Goal: Transaction & Acquisition: Purchase product/service

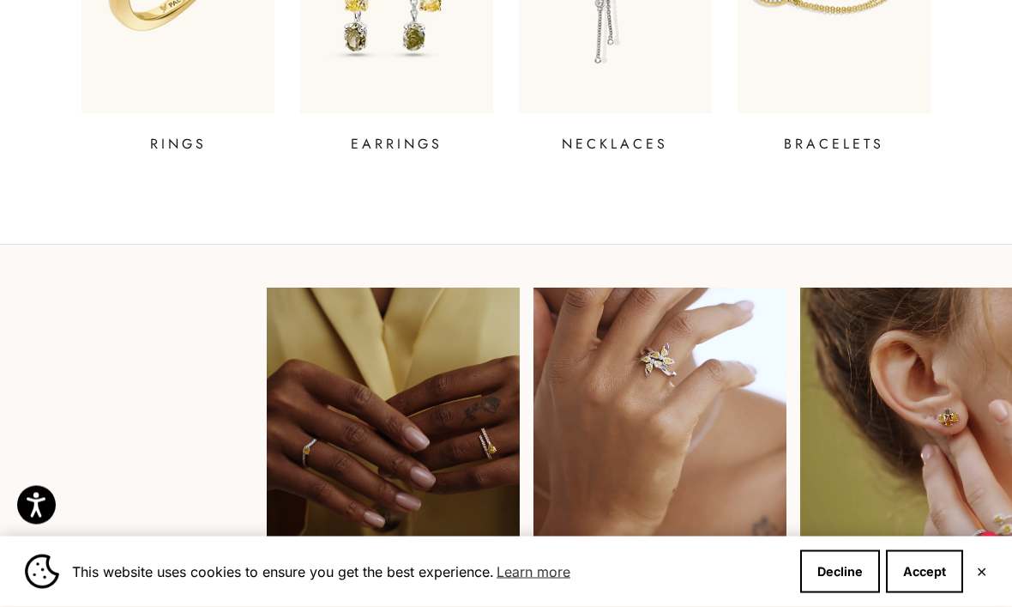
scroll to position [867, 0]
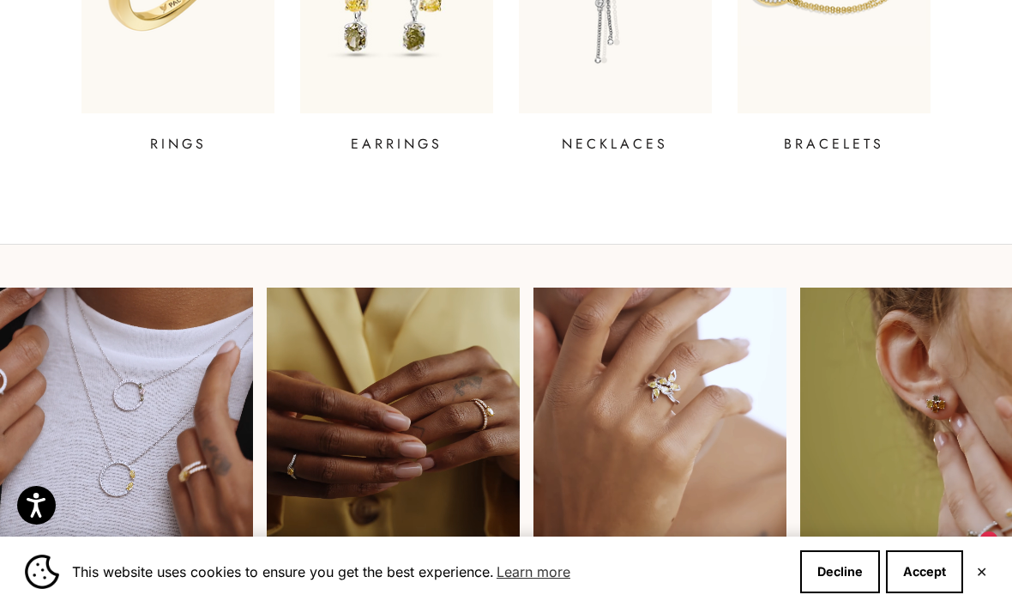
click at [835, 593] on button "Decline" at bounding box center [840, 571] width 80 height 43
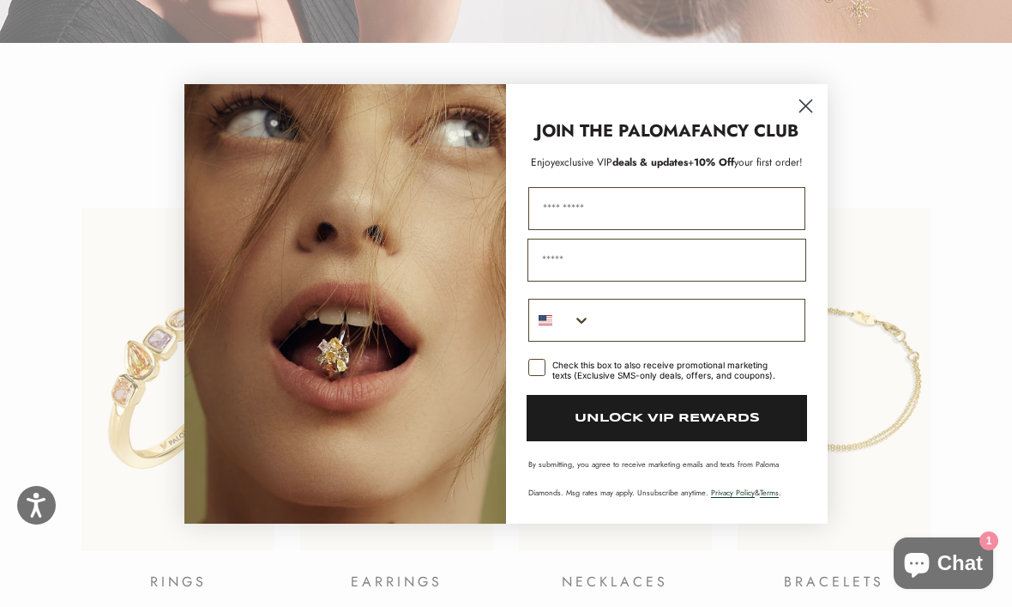
scroll to position [428, 0]
click at [806, 99] on circle "Close dialog" at bounding box center [806, 105] width 28 height 28
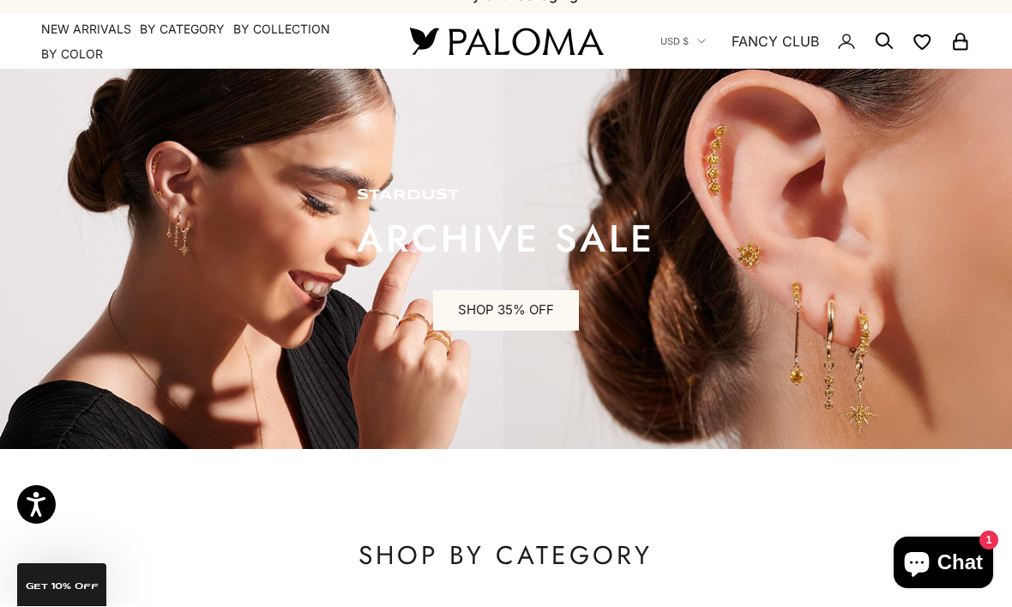
scroll to position [24, 0]
click at [100, 45] on summary "By Color" at bounding box center [72, 53] width 62 height 17
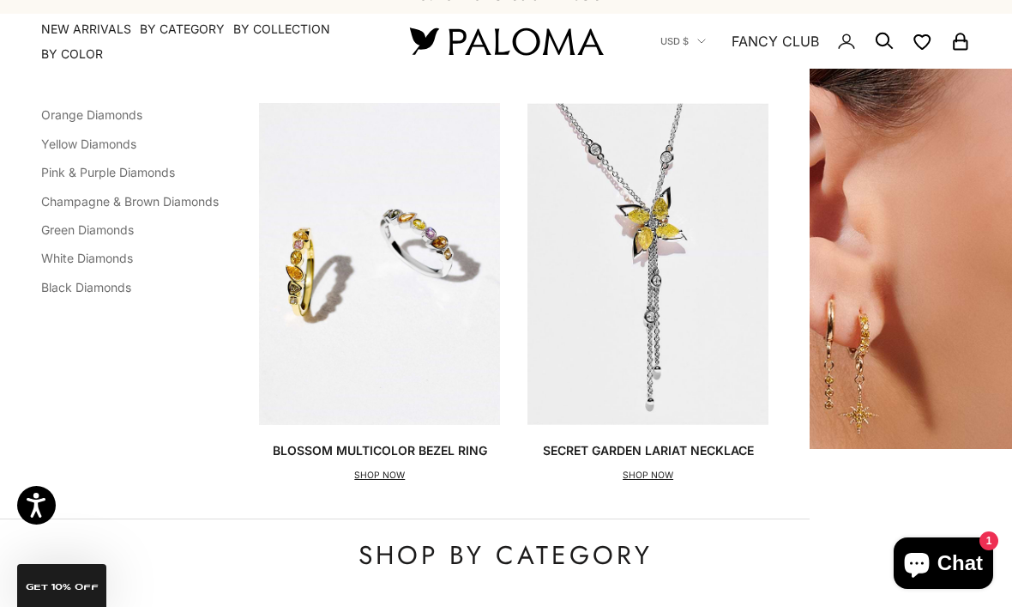
click at [128, 148] on link "Yellow Diamonds" at bounding box center [88, 143] width 95 height 15
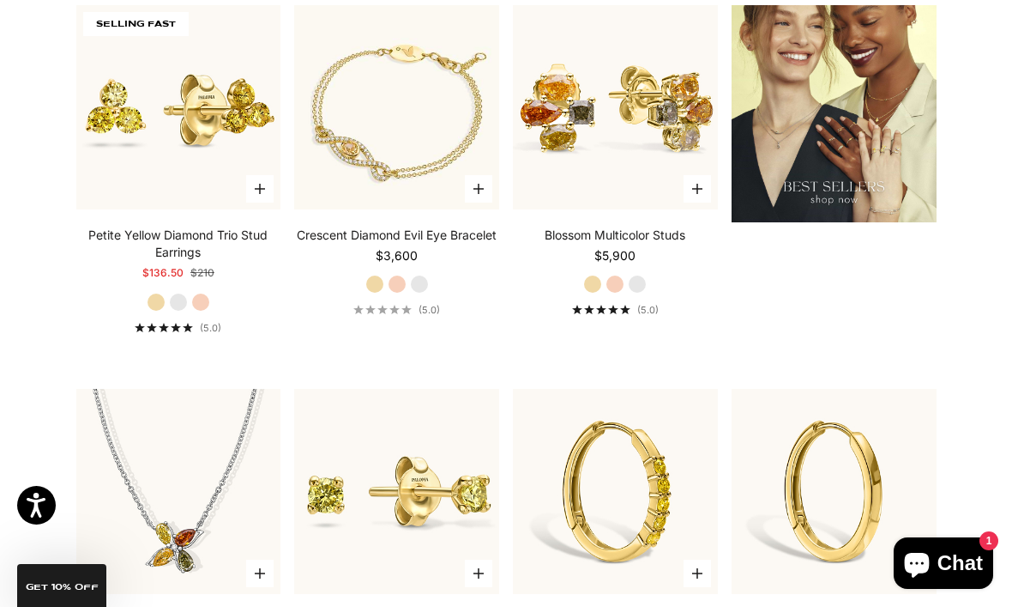
scroll to position [2032, 0]
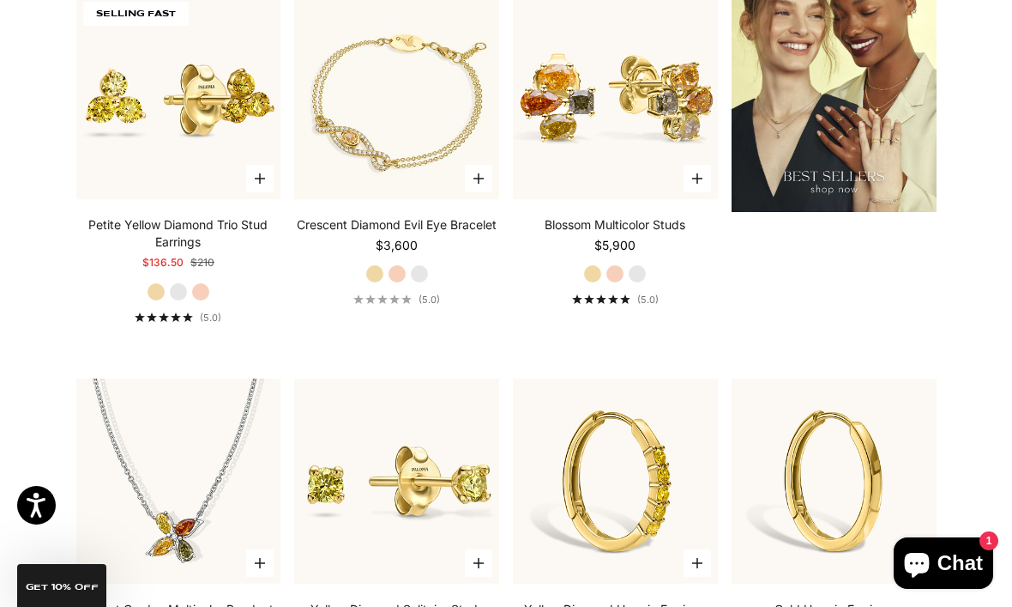
click at [234, 138] on img at bounding box center [179, 98] width 226 height 226
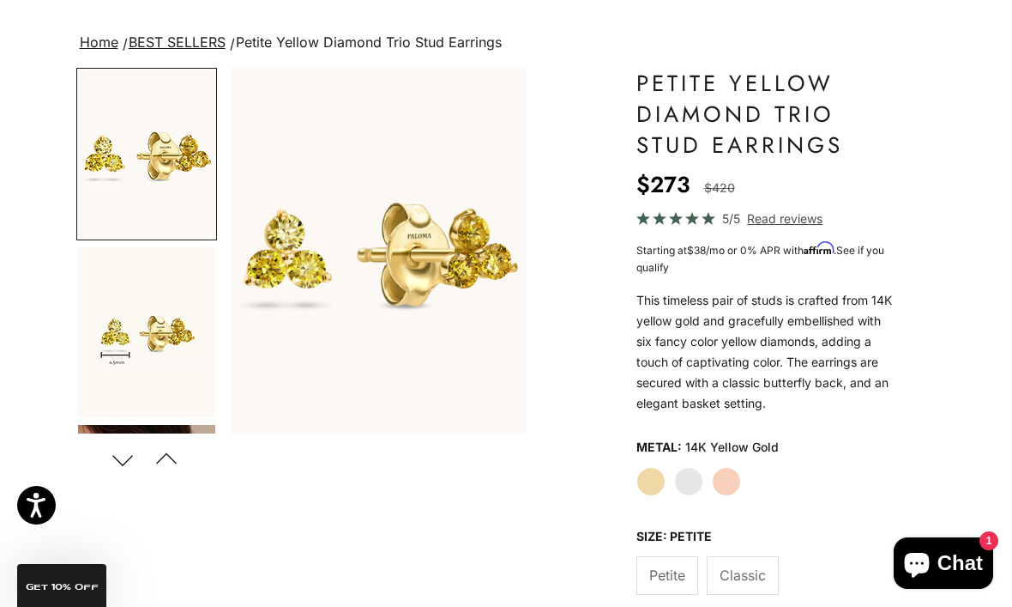
scroll to position [275, 0]
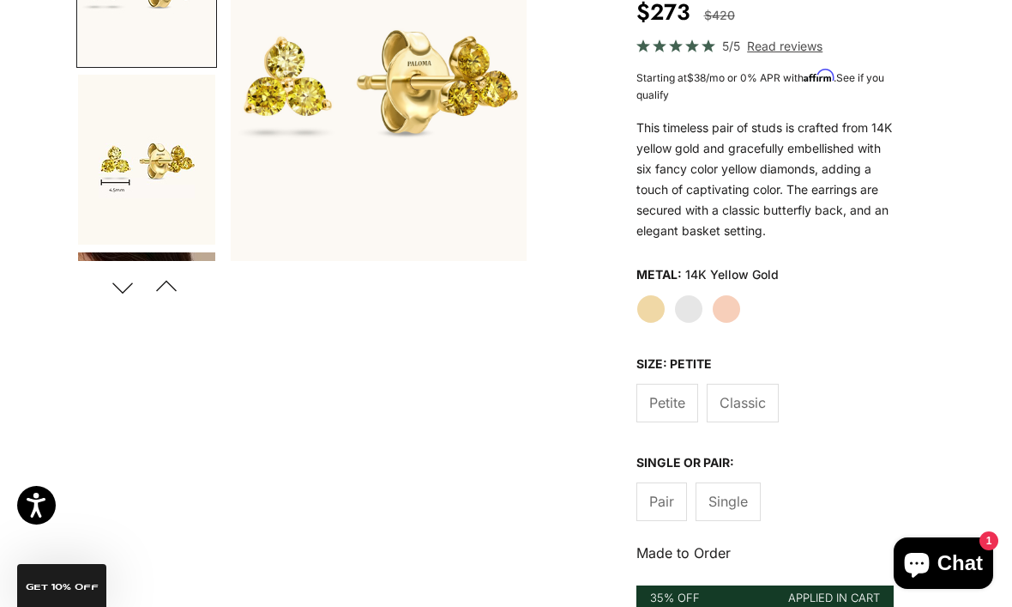
click at [165, 290] on button "Previous" at bounding box center [167, 286] width 39 height 39
click at [130, 289] on button "Next" at bounding box center [123, 286] width 39 height 39
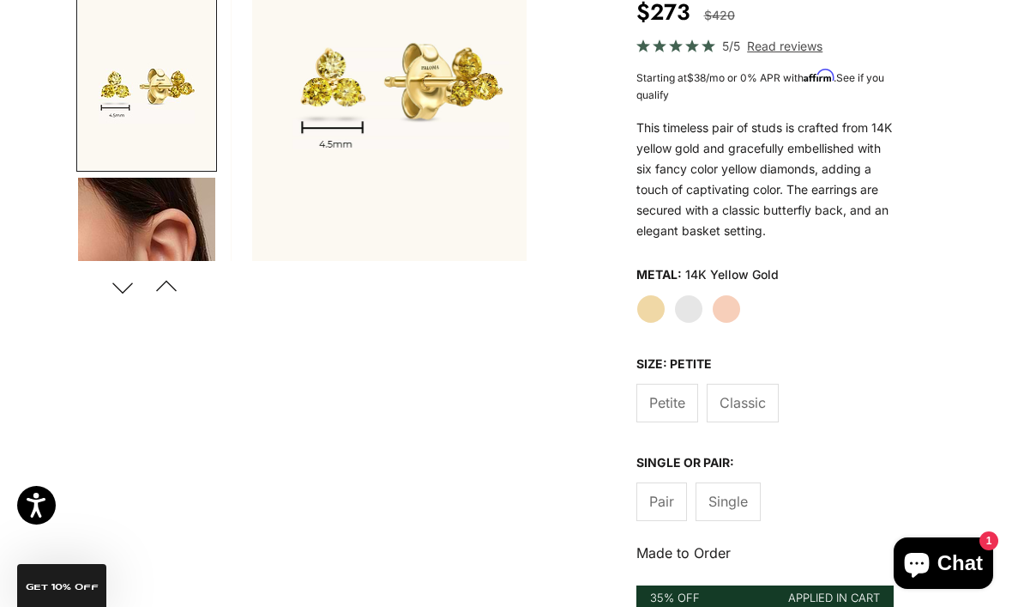
scroll to position [0, 317]
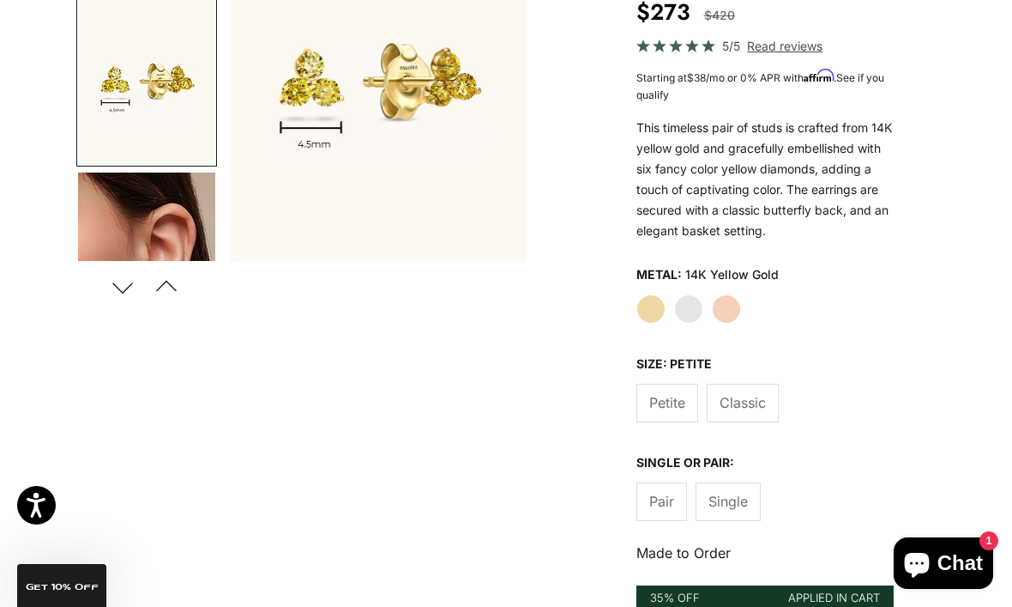
click at [136, 292] on button "Next" at bounding box center [123, 286] width 39 height 39
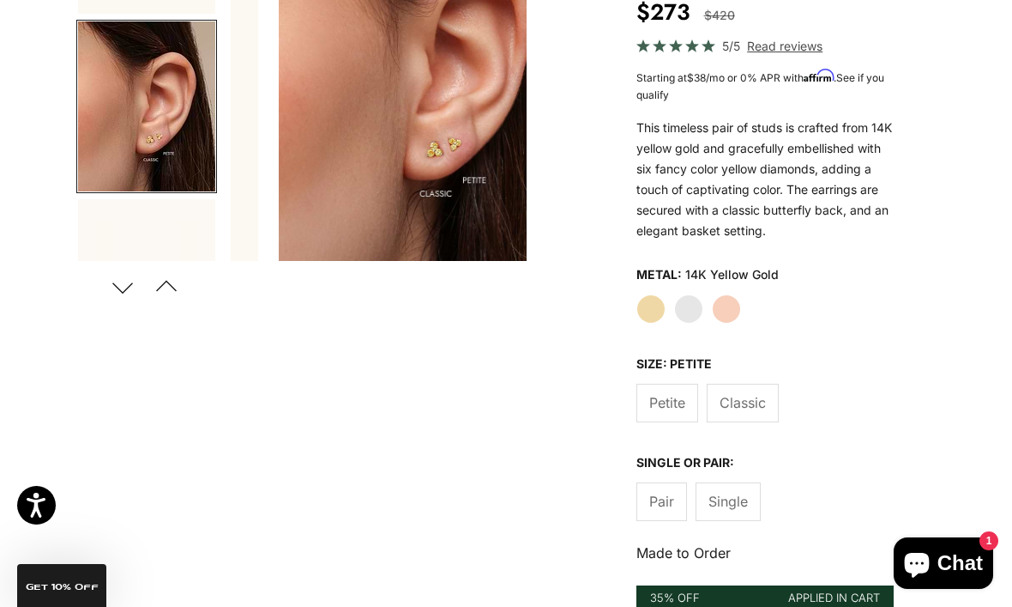
scroll to position [0, 633]
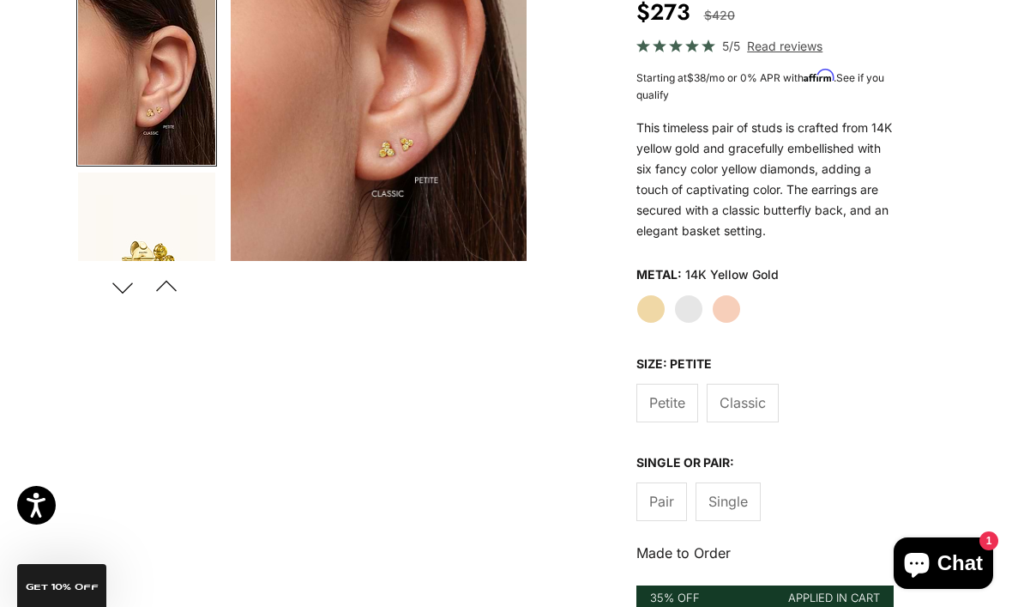
click at [761, 391] on span "Classic" at bounding box center [743, 402] width 46 height 22
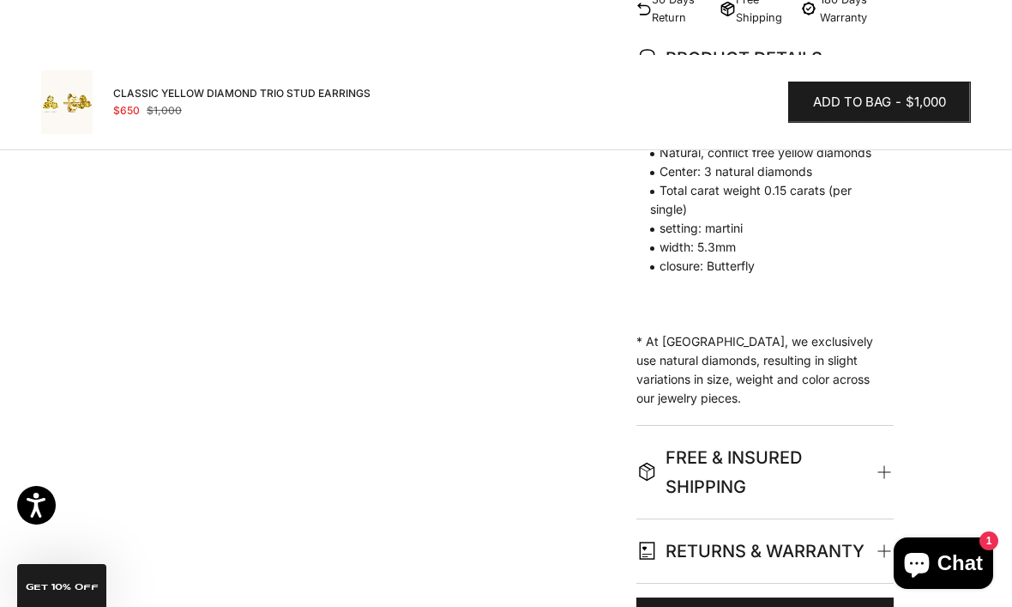
click at [814, 330] on p "General Info 14K solid gold Natural, conflict free yellow diamonds Center: 3 na…" at bounding box center [757, 247] width 240 height 321
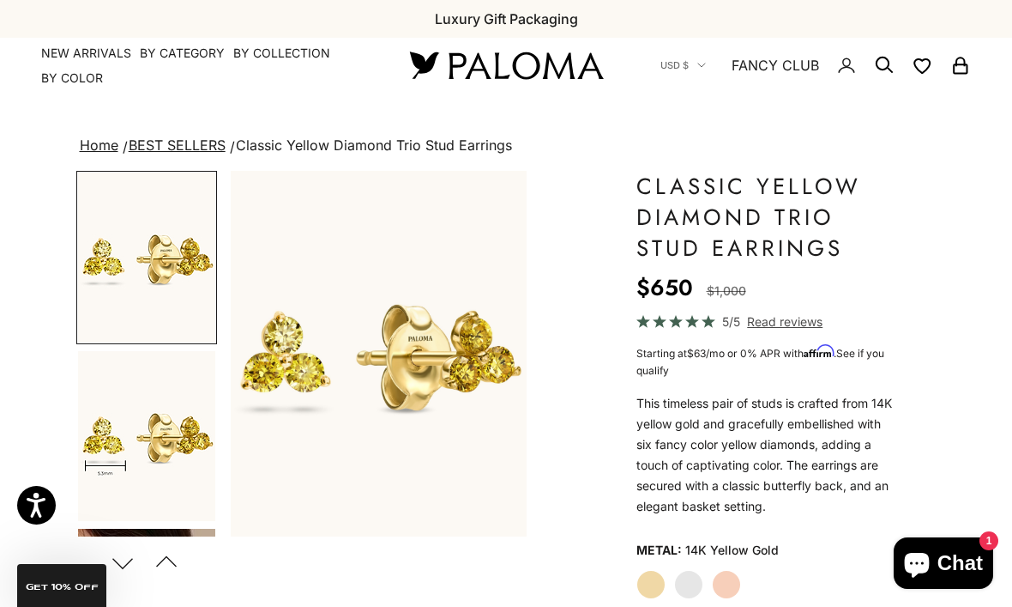
click at [239, 57] on summary "By Collection" at bounding box center [281, 53] width 97 height 17
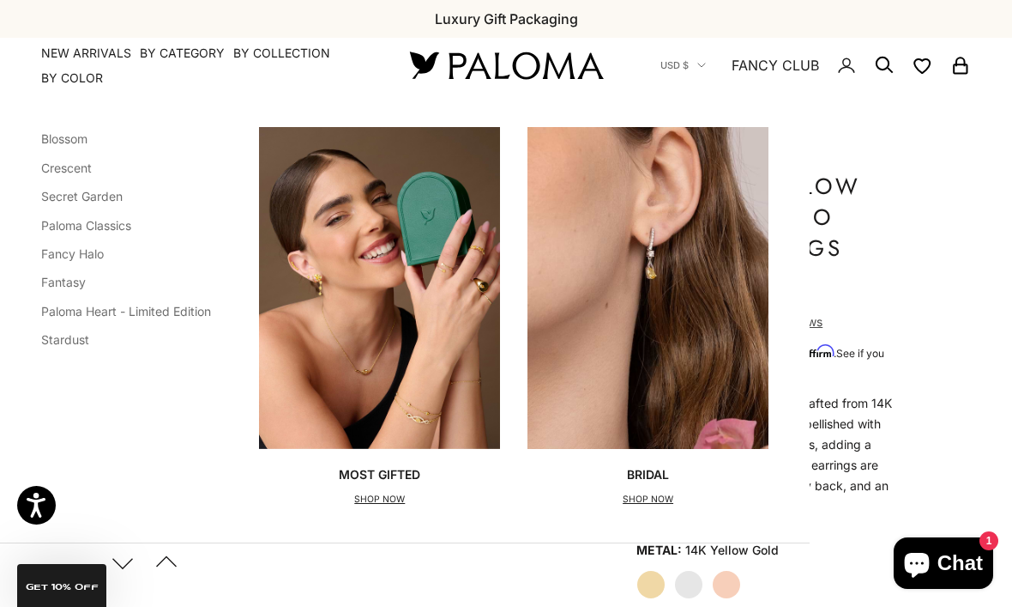
click at [80, 343] on link "Stardust" at bounding box center [65, 339] width 48 height 15
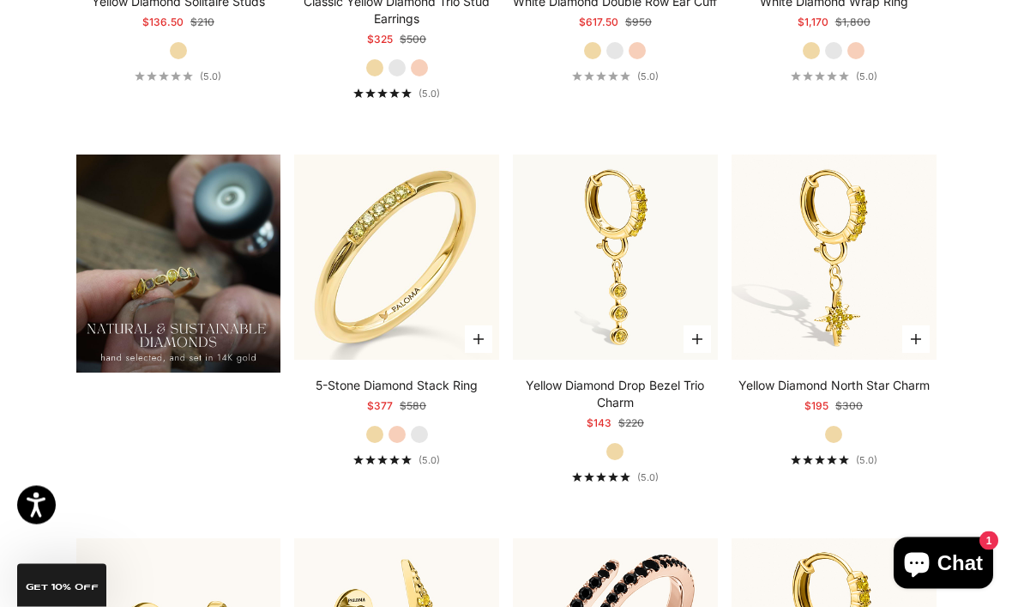
scroll to position [1121, 0]
click at [863, 262] on img at bounding box center [835, 258] width 226 height 226
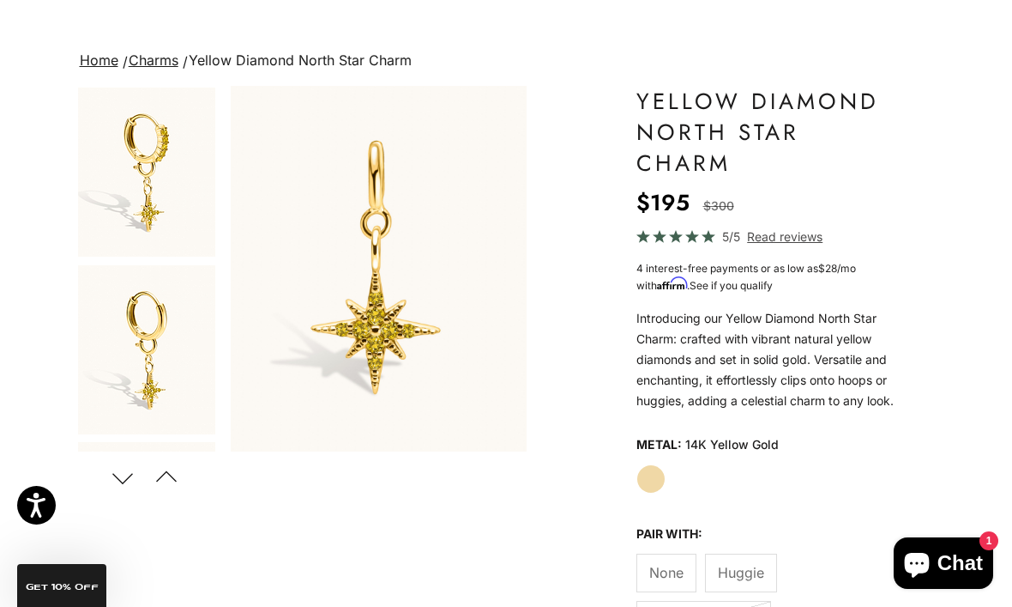
scroll to position [181, 0]
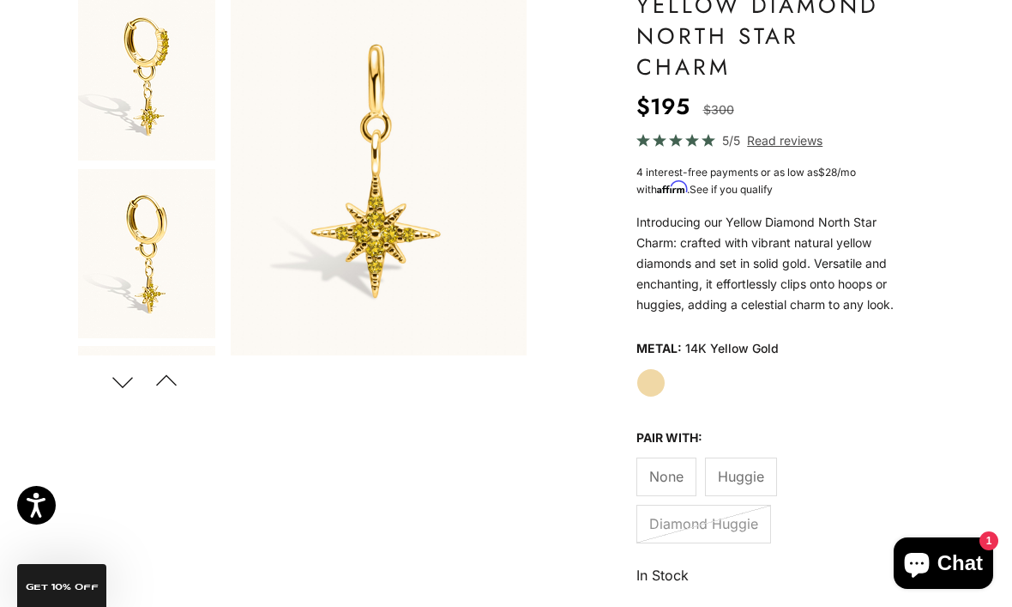
click at [756, 487] on span "Huggie" at bounding box center [741, 476] width 46 height 22
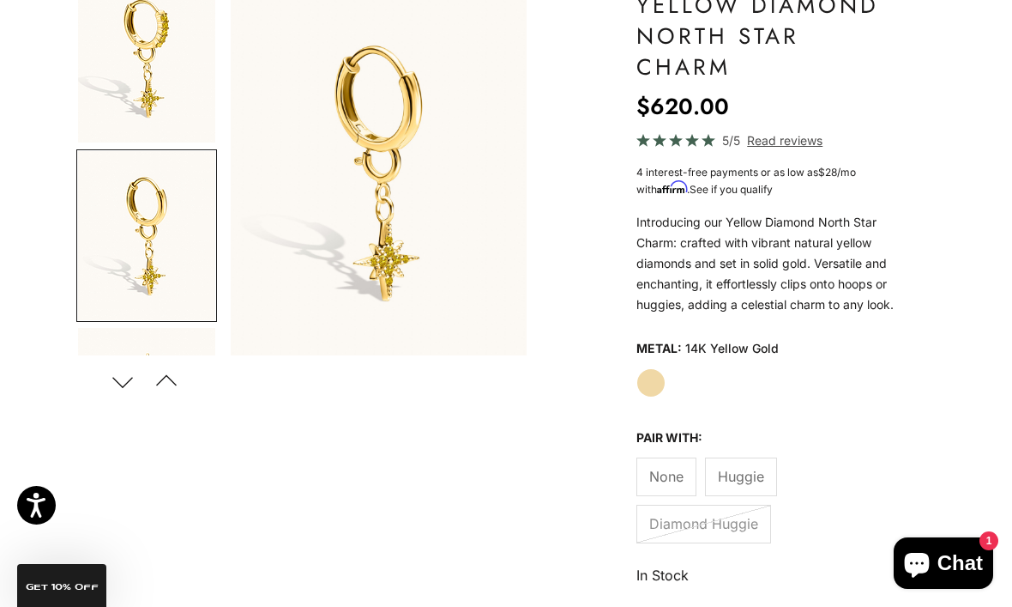
scroll to position [79, 0]
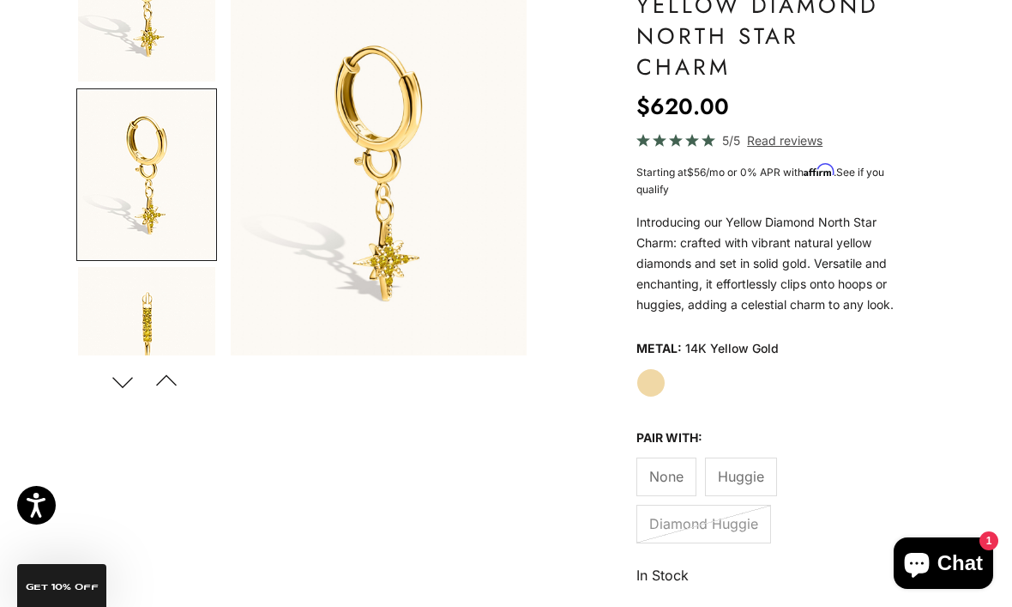
click at [675, 487] on span "None" at bounding box center [666, 476] width 34 height 22
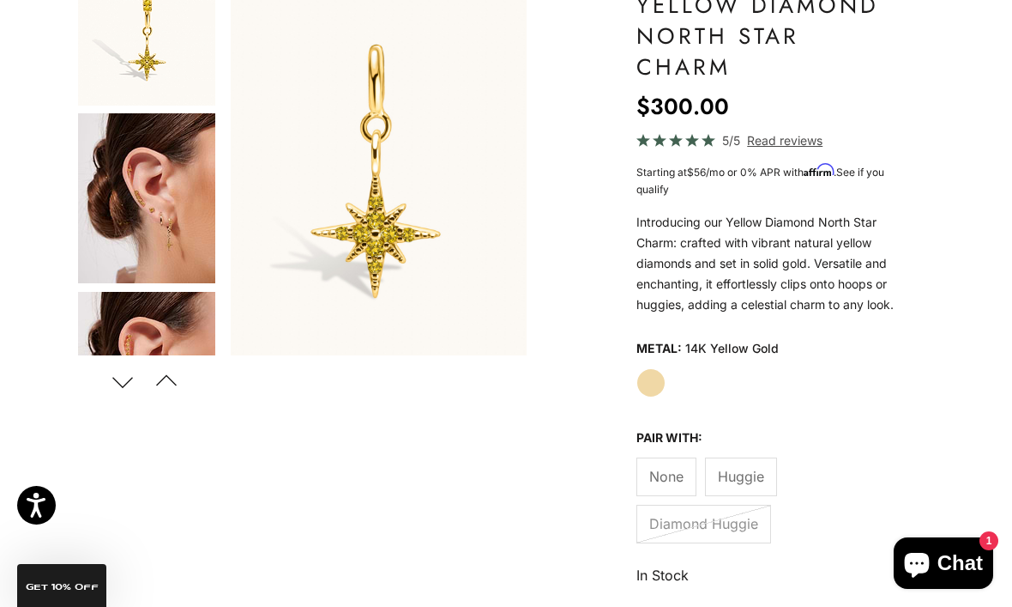
scroll to position [966, 0]
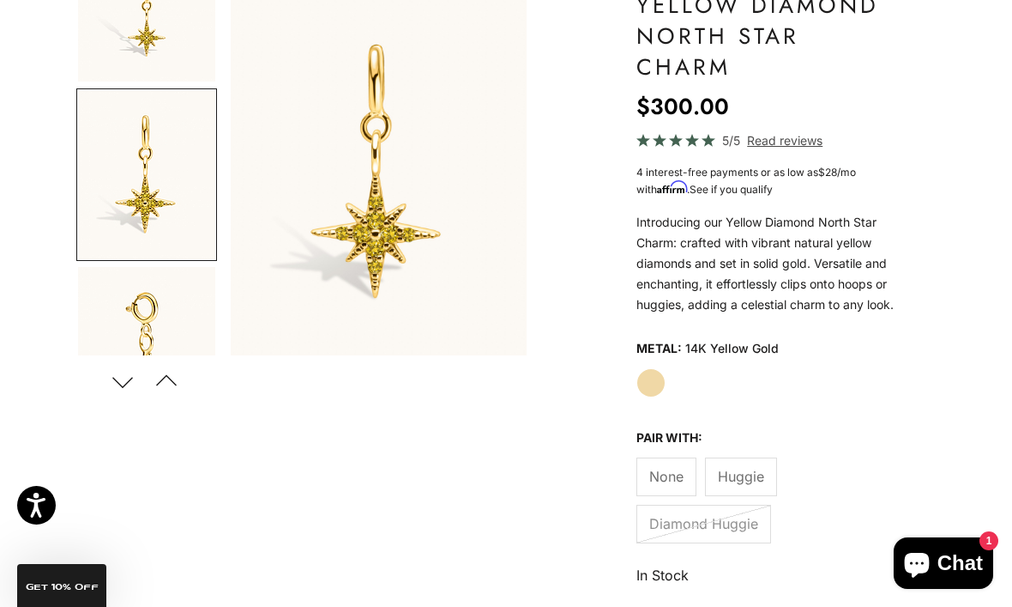
click at [751, 487] on span "Huggie" at bounding box center [741, 476] width 46 height 22
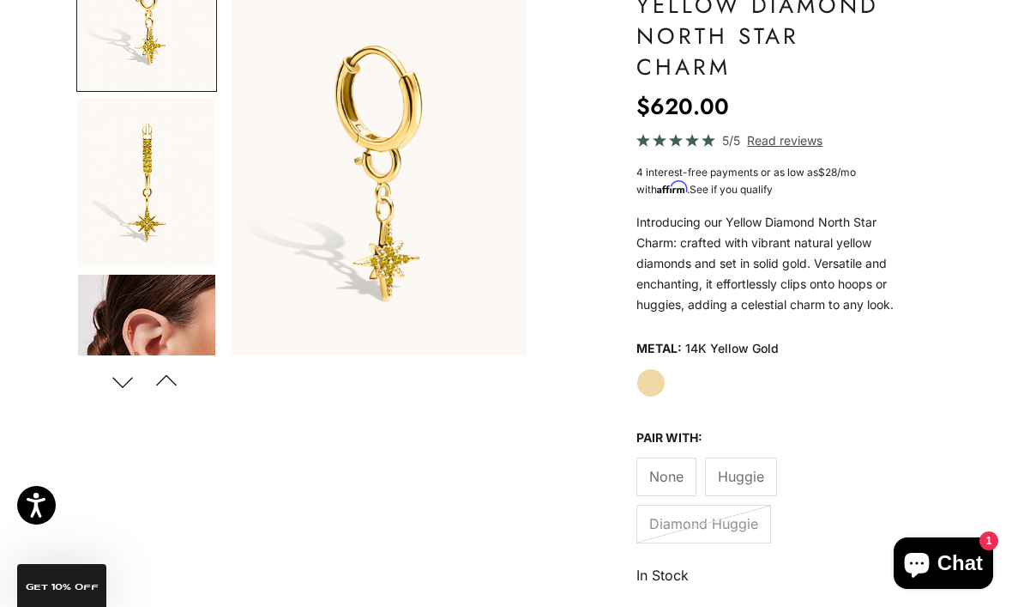
scroll to position [79, 0]
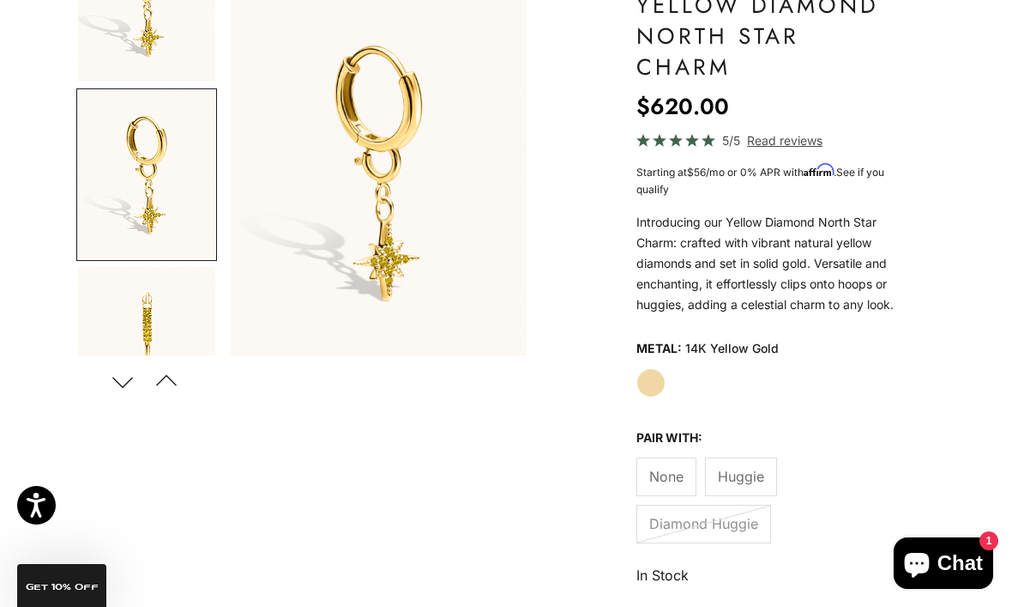
click at [682, 486] on span "None" at bounding box center [666, 476] width 34 height 22
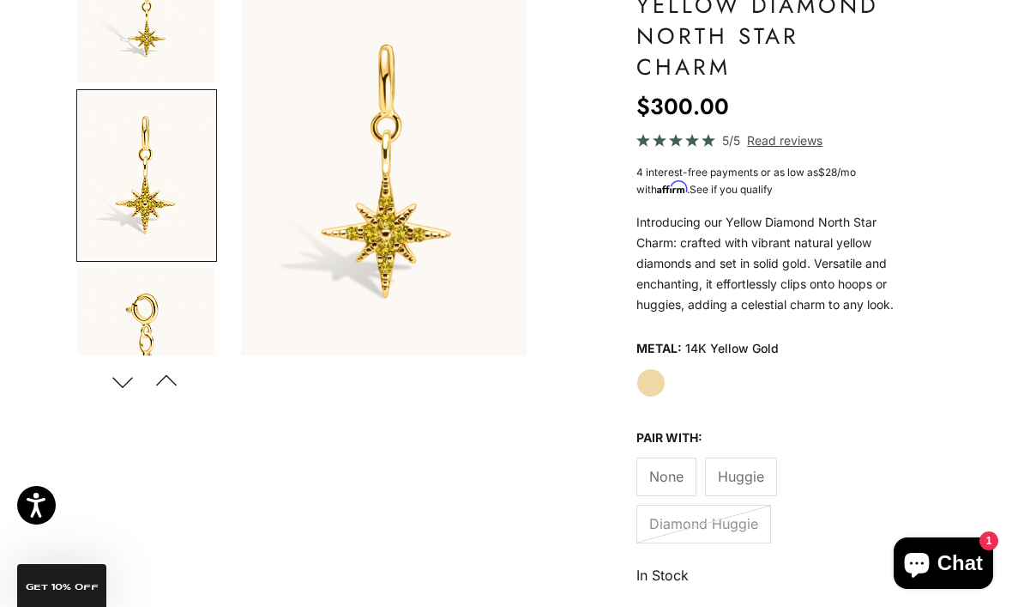
scroll to position [0, 1899]
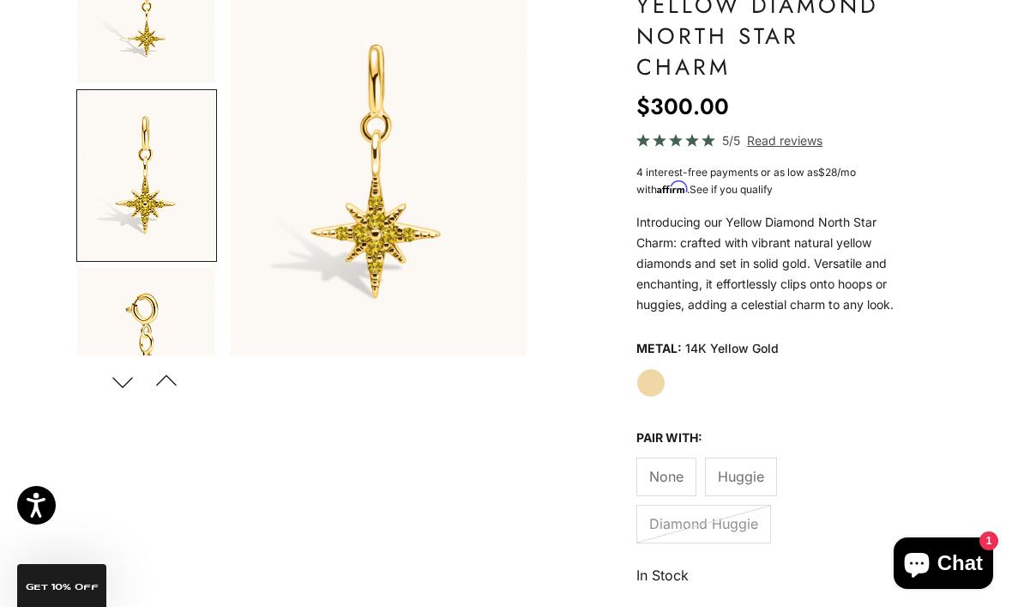
click at [123, 392] on button "Next" at bounding box center [123, 380] width 39 height 39
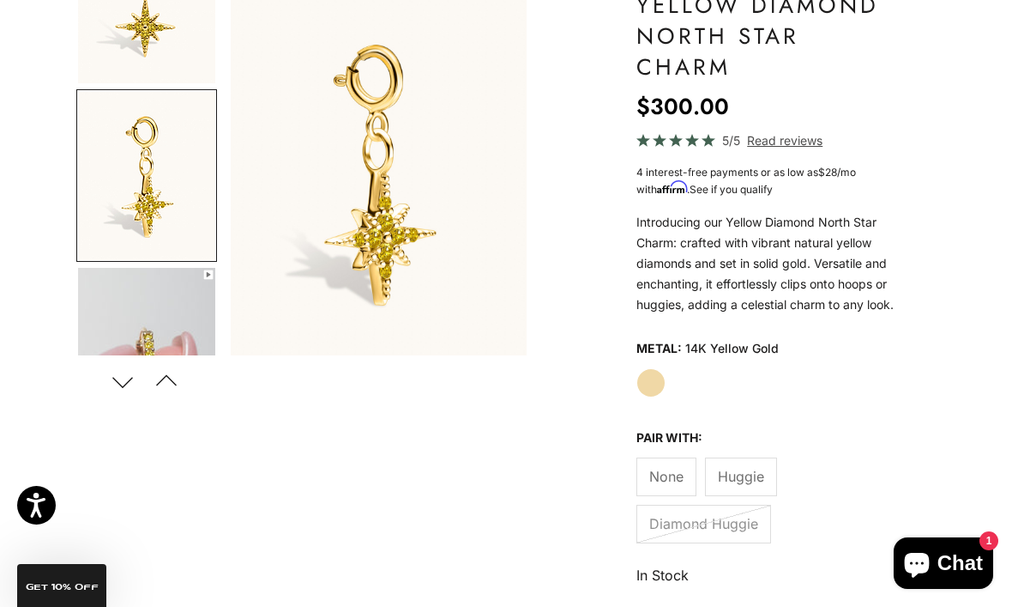
scroll to position [1142, 0]
click at [129, 379] on button "Next" at bounding box center [123, 380] width 39 height 39
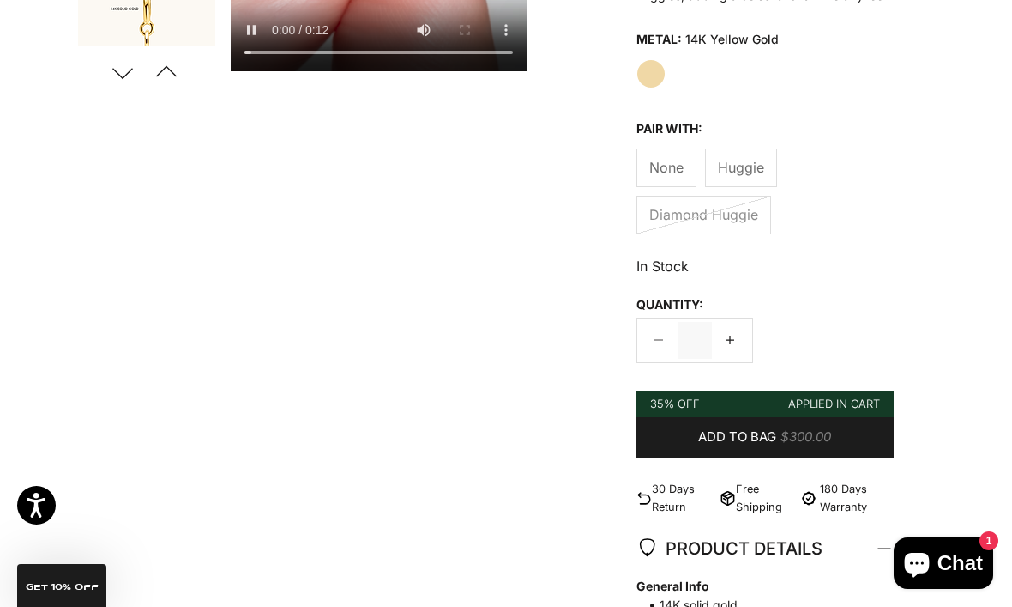
scroll to position [423, 0]
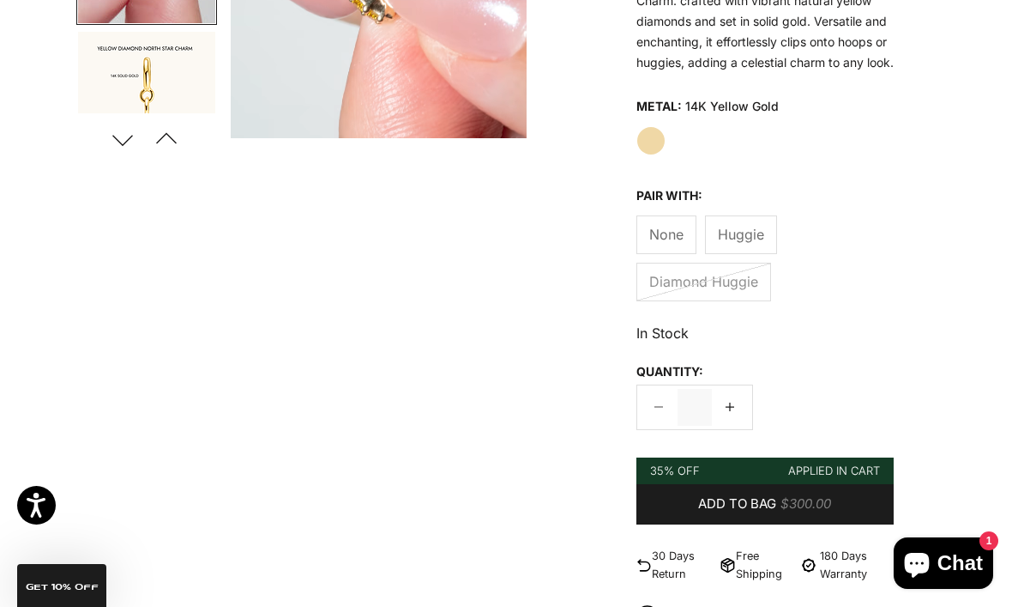
click at [746, 301] on label "Diamond Huggie" at bounding box center [704, 282] width 135 height 39
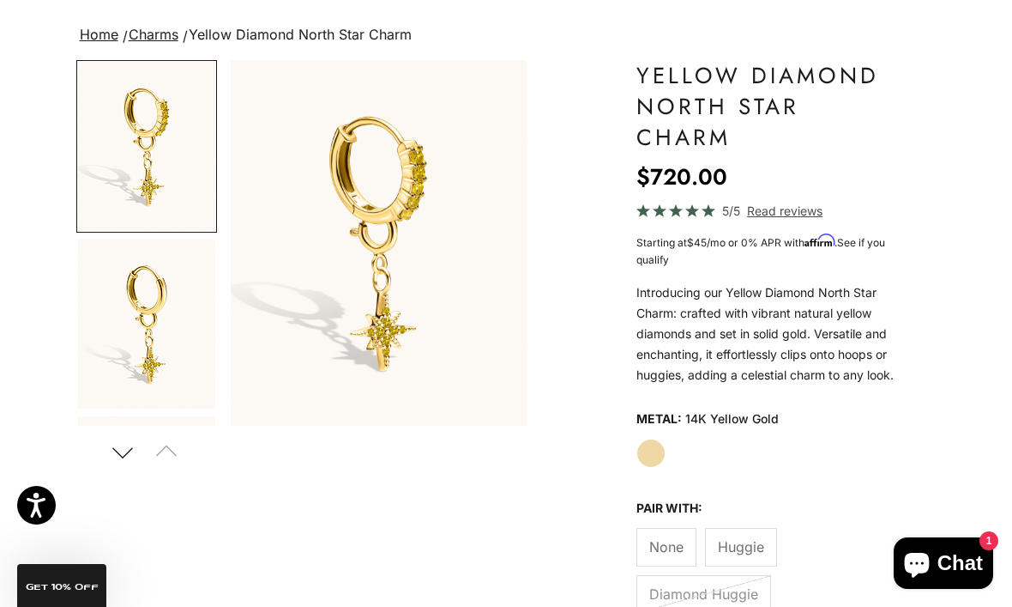
scroll to position [110, 0]
click at [673, 559] on span "None" at bounding box center [666, 547] width 34 height 22
